Goal: Information Seeking & Learning: Learn about a topic

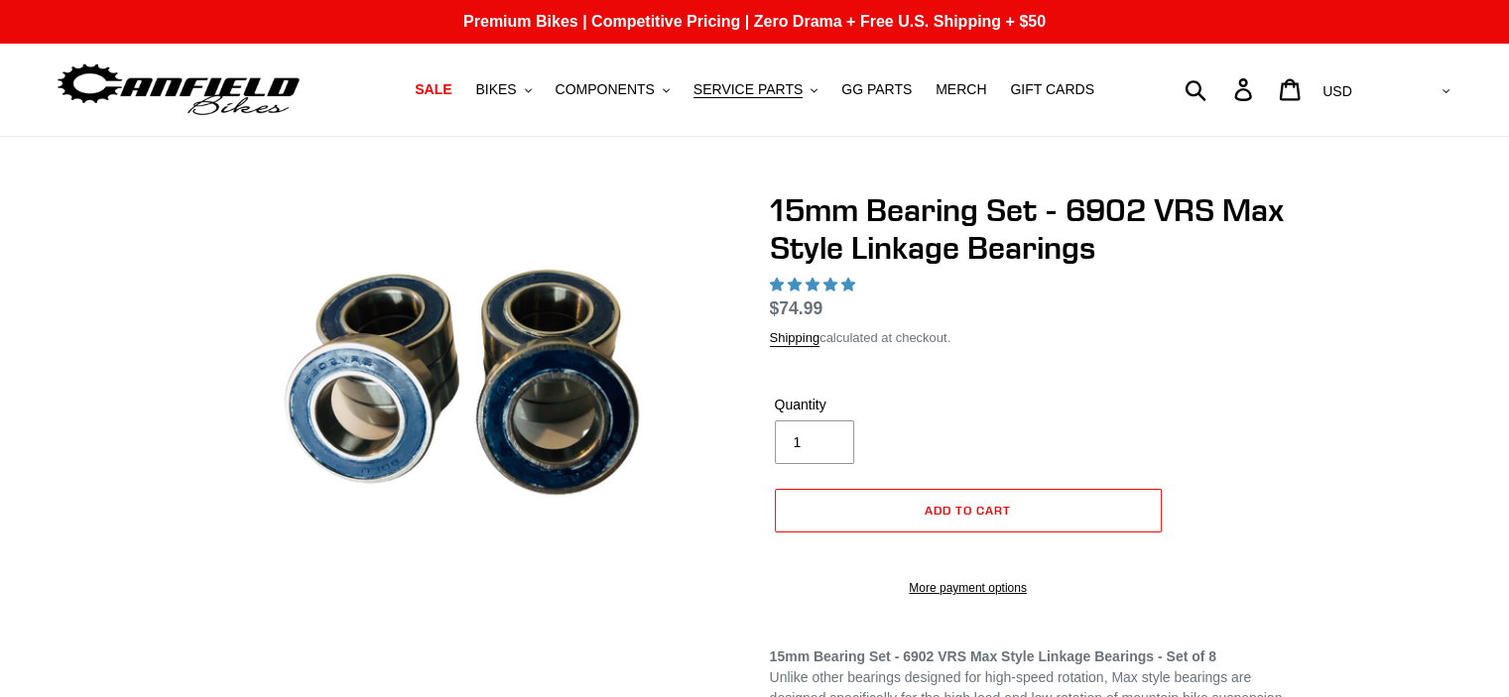
select select "highest-rating"
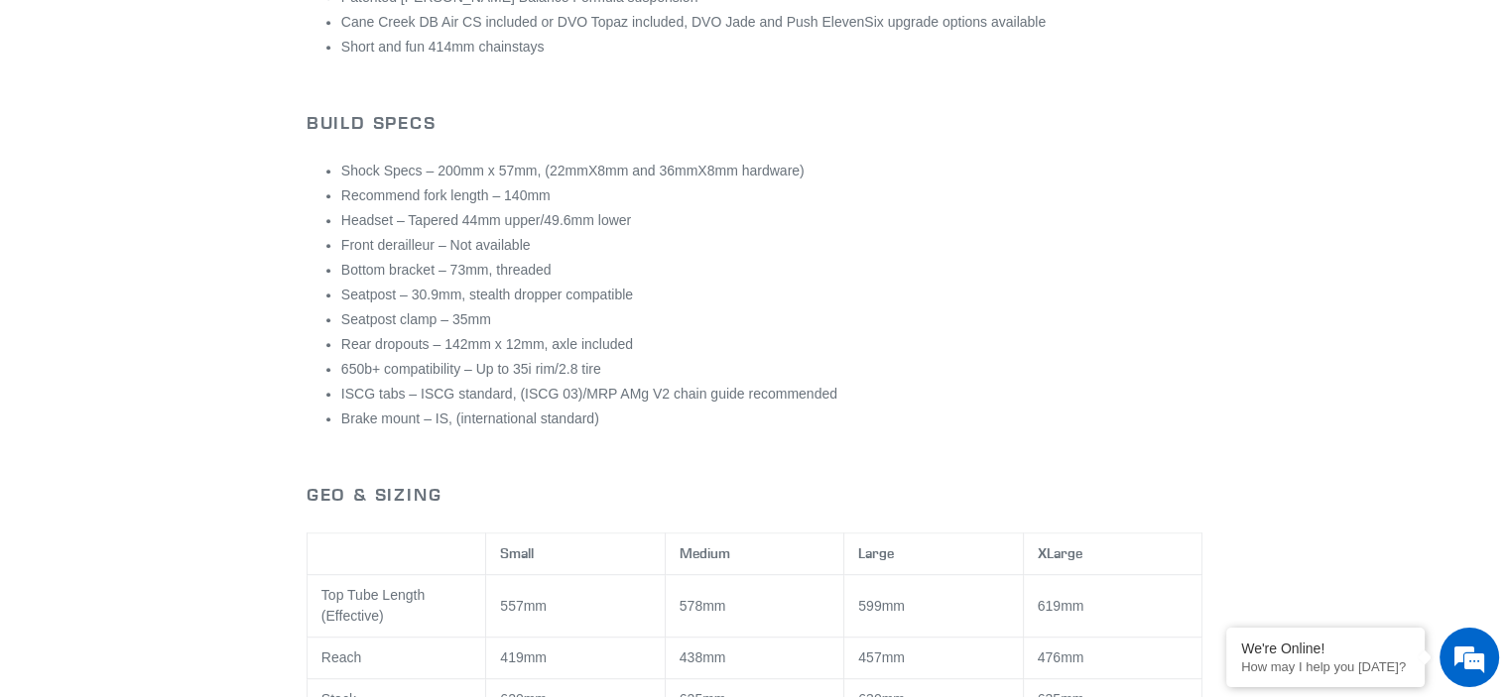
scroll to position [992, 0]
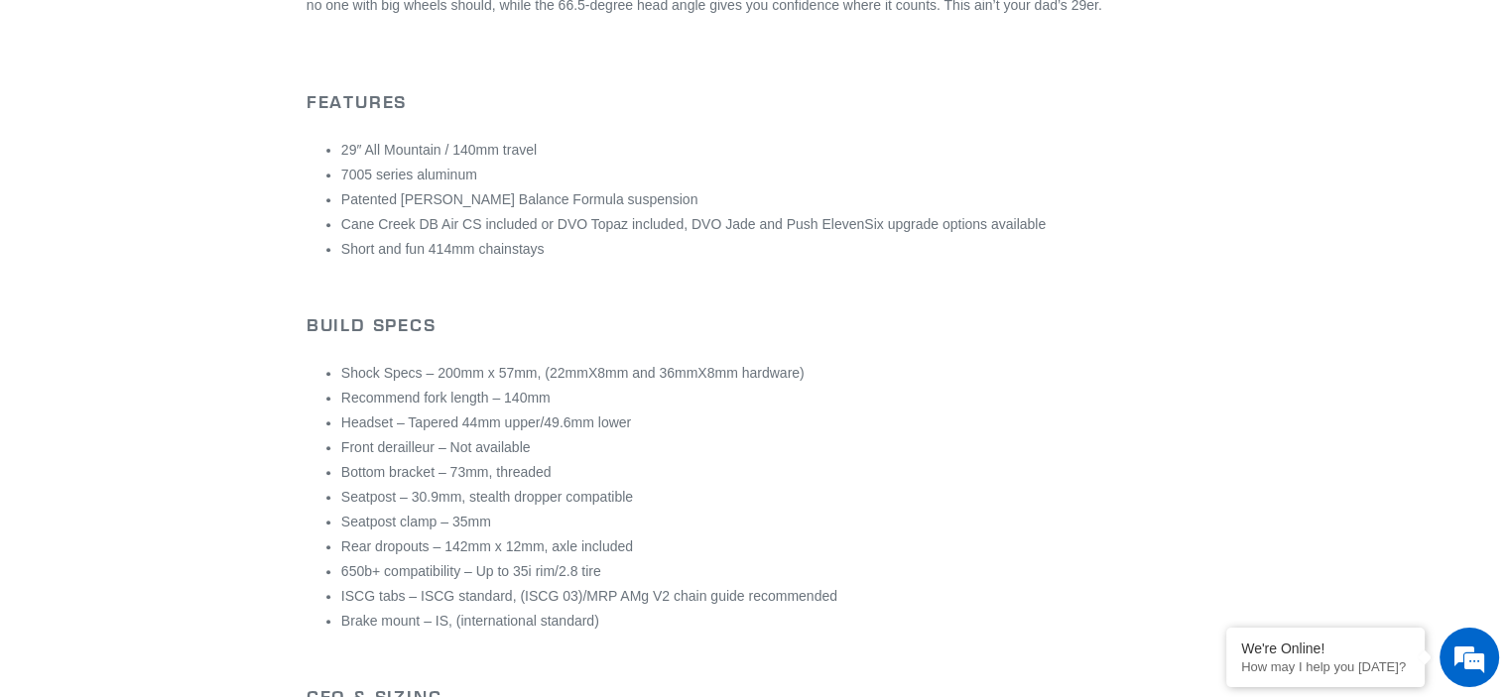
scroll to position [794, 0]
